Goal: Information Seeking & Learning: Check status

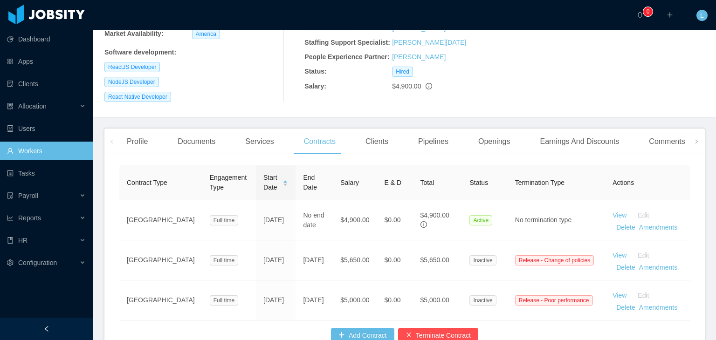
click at [34, 152] on link "Workers" at bounding box center [46, 151] width 79 height 19
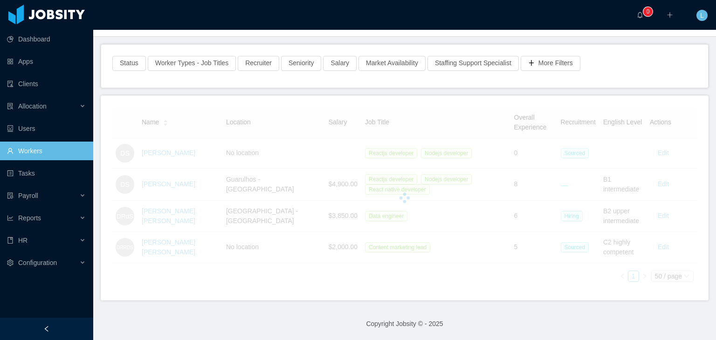
scroll to position [153, 0]
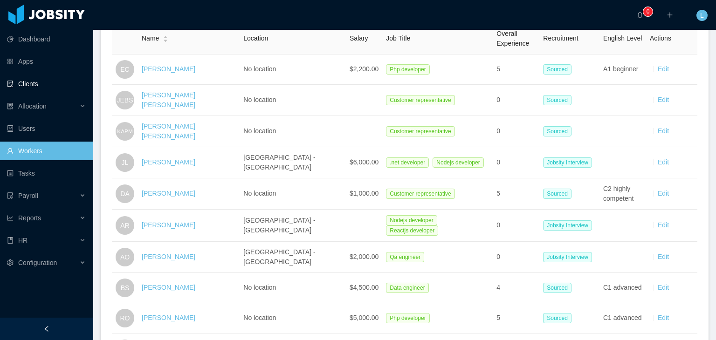
click at [27, 85] on link "Clients" at bounding box center [46, 84] width 79 height 19
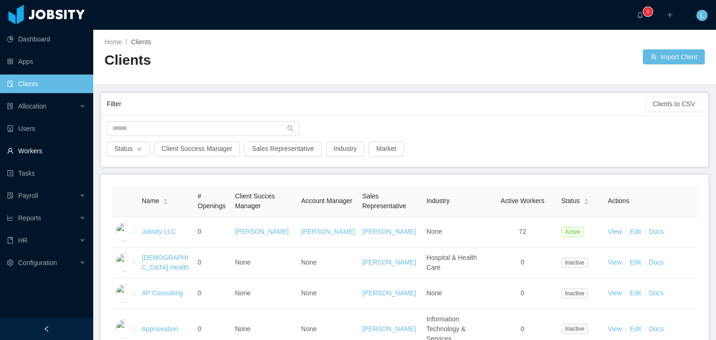
click at [42, 153] on link "Workers" at bounding box center [46, 151] width 79 height 19
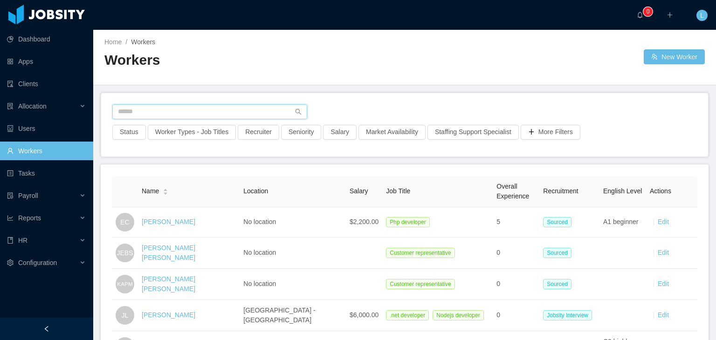
click at [162, 116] on input "text" at bounding box center [209, 111] width 195 height 15
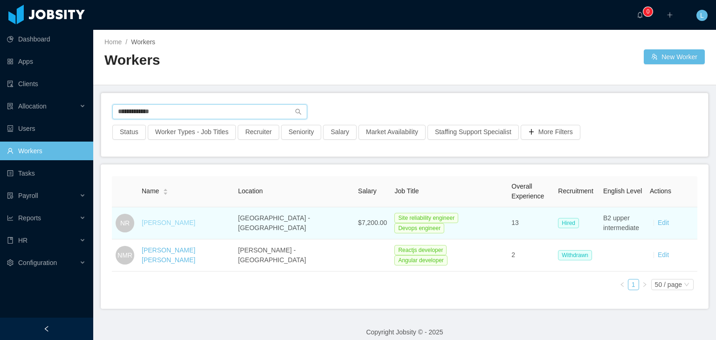
type input "**********"
click at [152, 222] on link "Nicolas Rojo" at bounding box center [169, 222] width 54 height 7
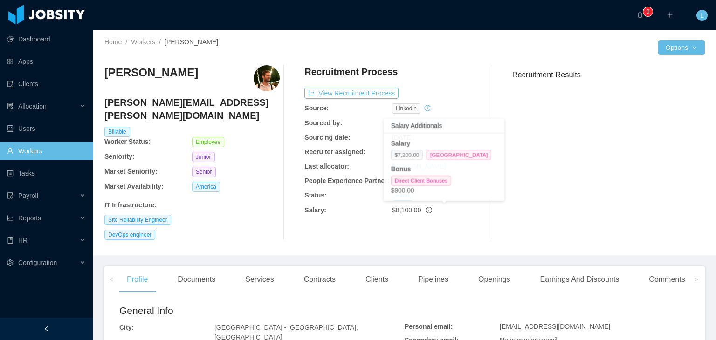
click at [426, 209] on icon "info-circle" at bounding box center [429, 210] width 7 height 7
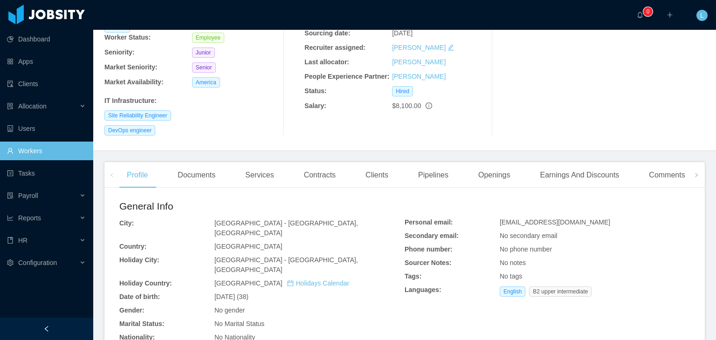
scroll to position [140, 0]
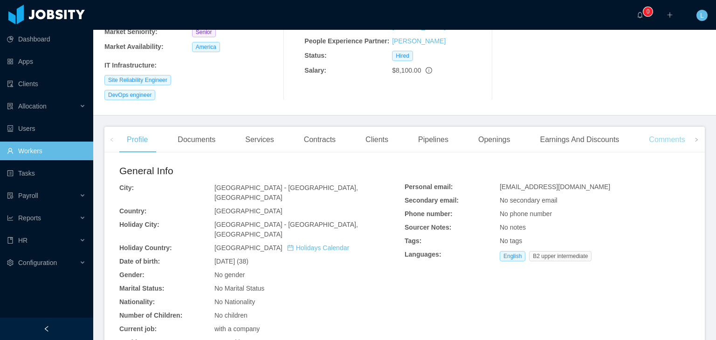
click at [642, 132] on div "Comments" at bounding box center [666, 140] width 51 height 26
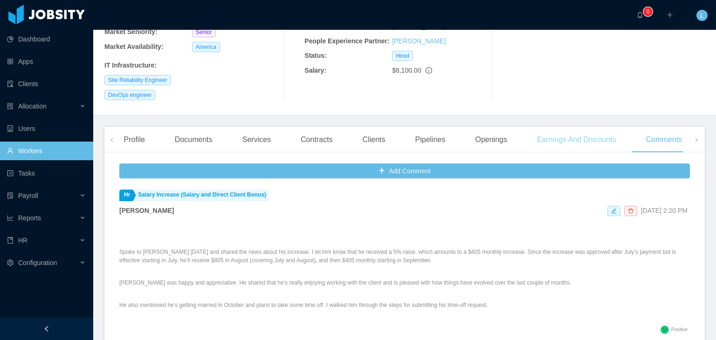
click at [575, 127] on div "Earnings And Discounts" at bounding box center [577, 140] width 94 height 26
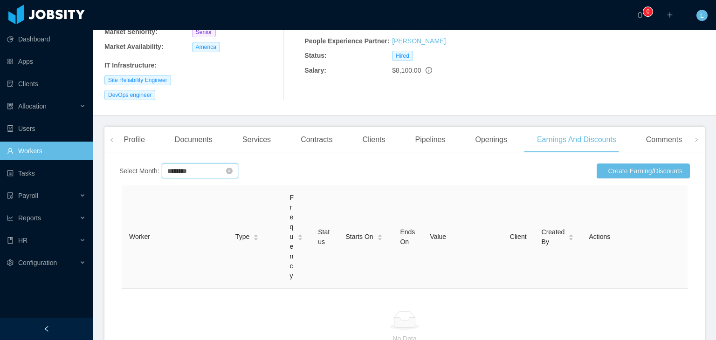
click at [205, 164] on input "********" at bounding box center [200, 171] width 76 height 15
click at [190, 245] on link "Jul" at bounding box center [183, 240] width 28 height 11
type input "********"
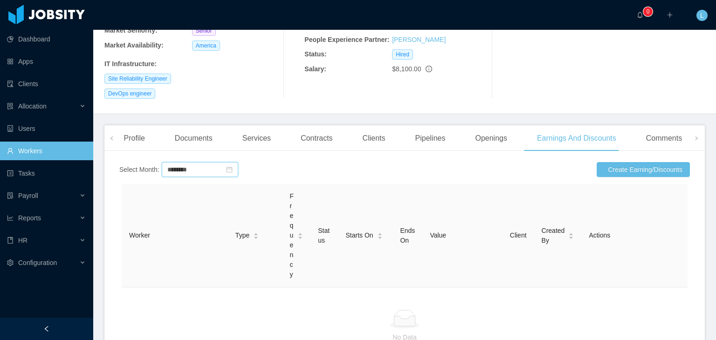
scroll to position [129, 0]
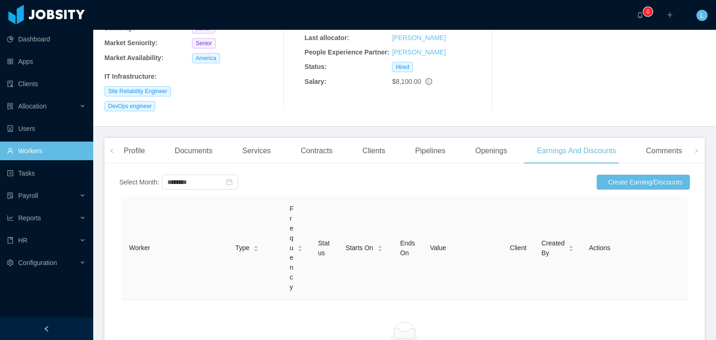
click at [425, 86] on div "$8,100.00" at bounding box center [436, 82] width 88 height 10
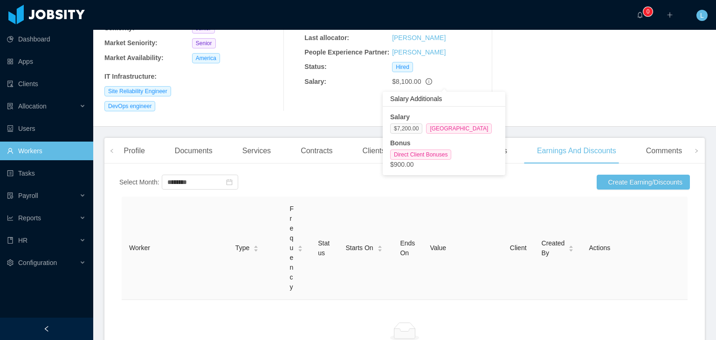
click at [426, 82] on icon "info-circle" at bounding box center [429, 81] width 7 height 7
